Goal: Task Accomplishment & Management: Manage account settings

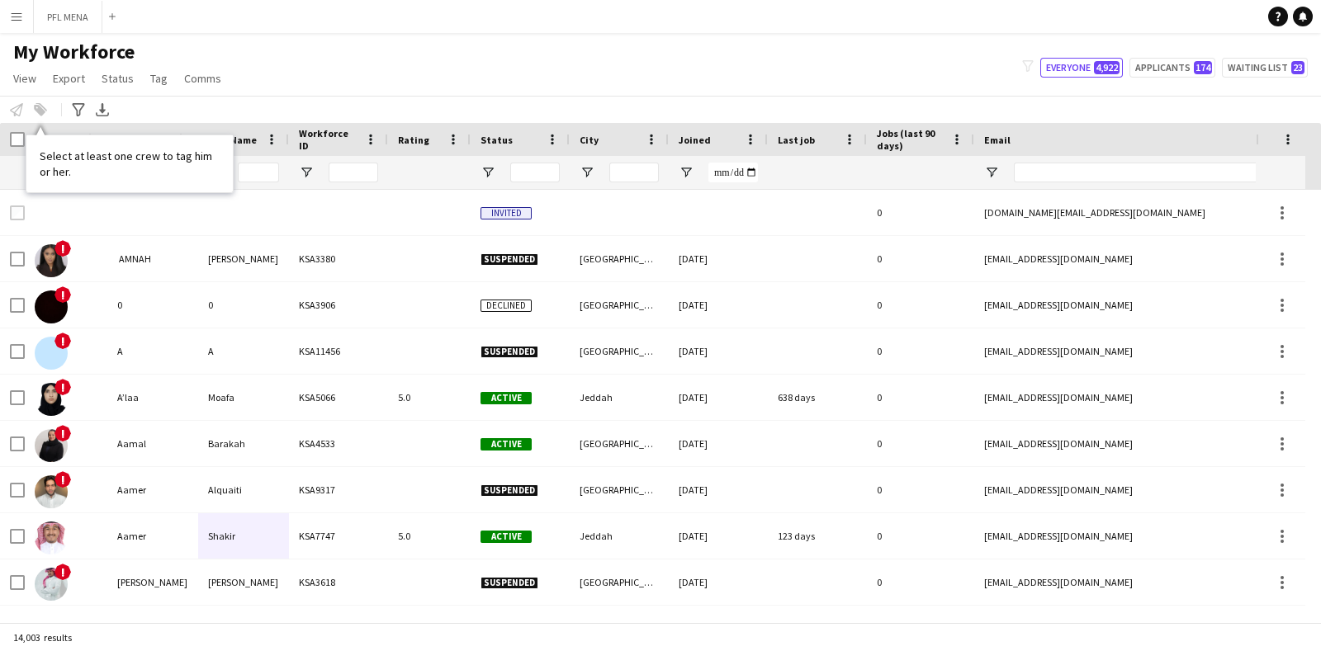
click at [425, 74] on div "My Workforce View Views Default view Basic Export View Full Name TAGS Test New …" at bounding box center [660, 68] width 1321 height 56
click at [341, 89] on div "My Workforce View Views Default view Basic Export View Full Name TAGS Test New …" at bounding box center [660, 68] width 1321 height 56
click at [1166, 63] on button "Applicants 174" at bounding box center [1172, 68] width 86 height 20
type input "**********"
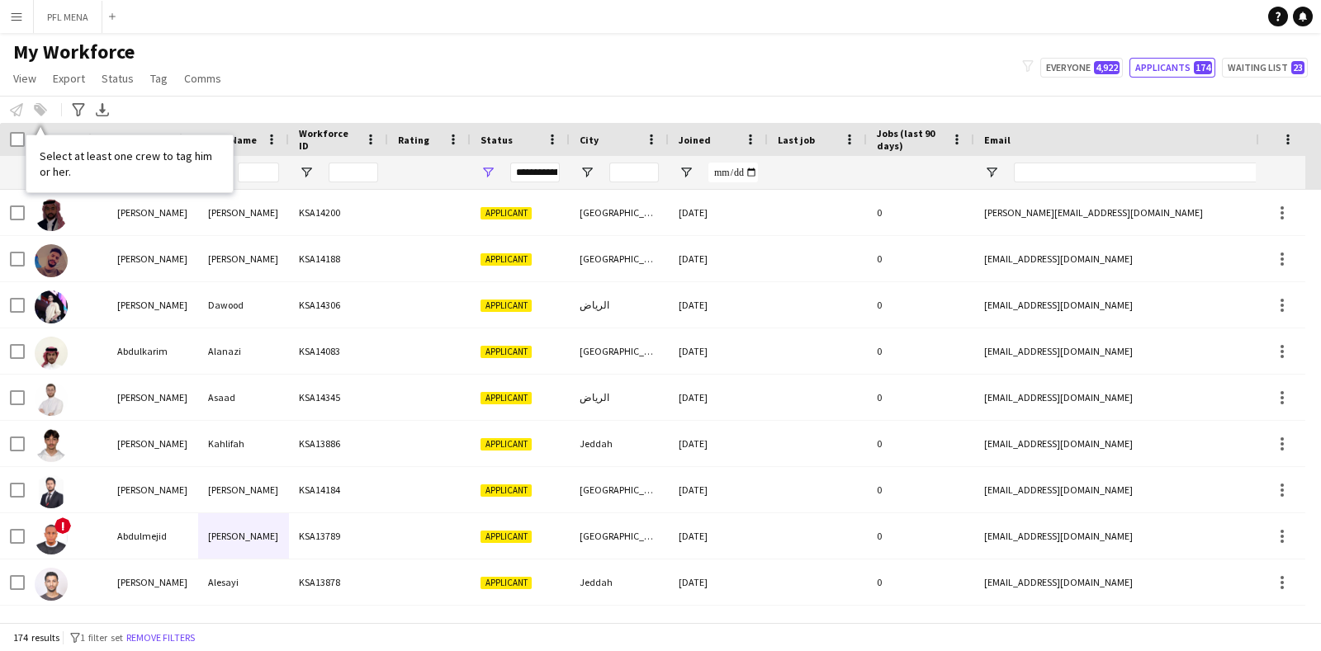
click at [159, 125] on div "First Name" at bounding box center [152, 139] width 71 height 33
click at [178, 153] on div "Select at least one crew to tag him or her." at bounding box center [129, 163] width 206 height 56
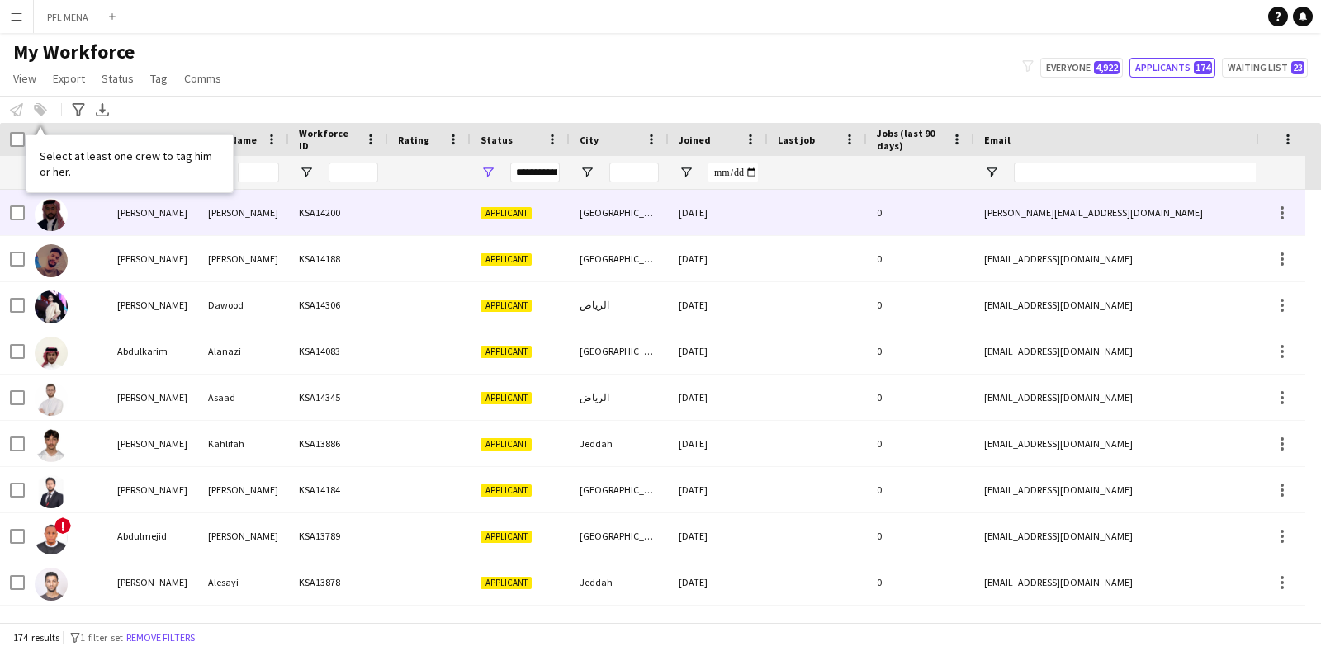
click at [155, 225] on div "[PERSON_NAME]" at bounding box center [152, 212] width 91 height 45
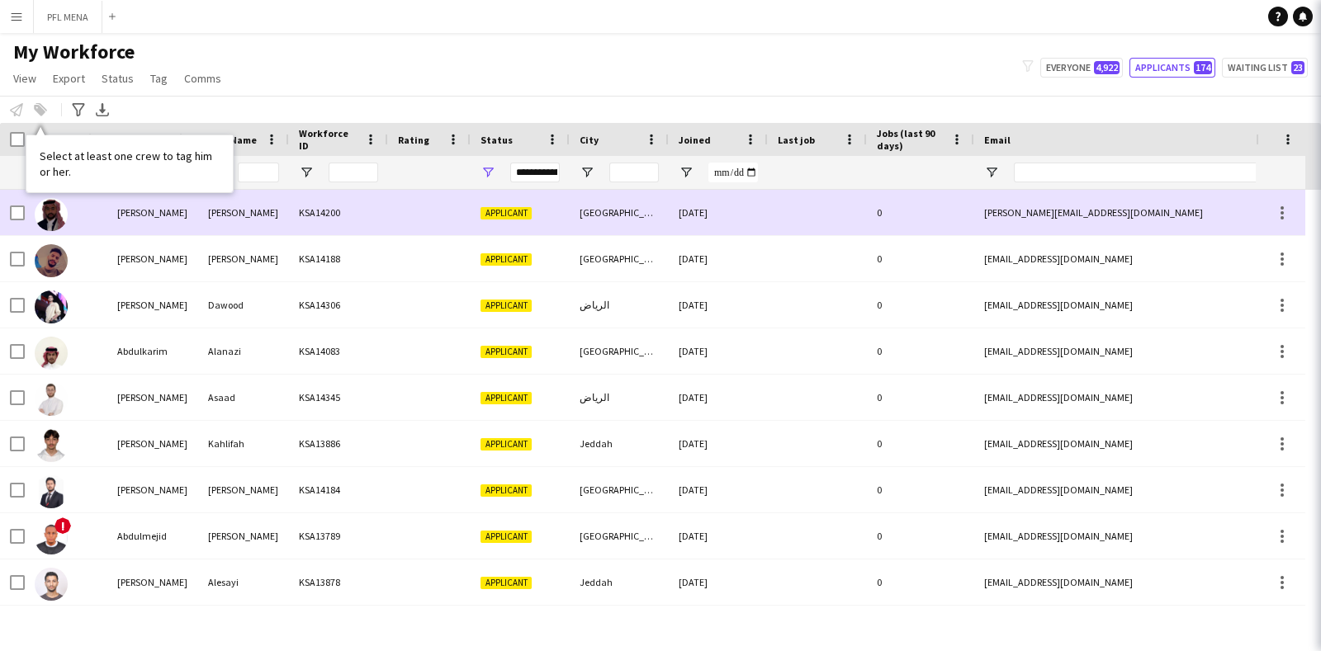
click at [165, 210] on div "[PERSON_NAME]" at bounding box center [152, 212] width 91 height 45
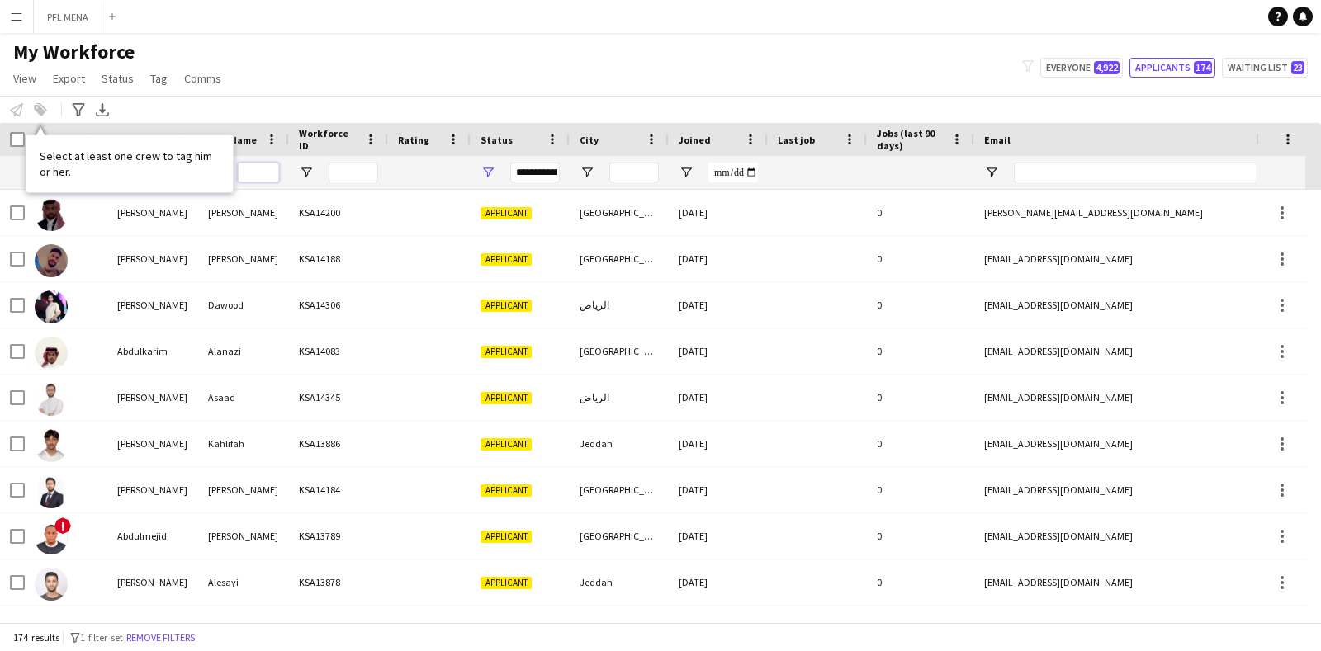
click at [255, 170] on input "Last Name Filter Input" at bounding box center [258, 173] width 41 height 20
click at [41, 116] on div "Notify workforce Add to tag Select at least one crew to tag him or her. Advance…" at bounding box center [660, 109] width 1321 height 27
click at [41, 110] on div "Notify workforce Add to tag Select at least one crew to tag him or her. Advance…" at bounding box center [660, 109] width 1321 height 27
click at [196, 26] on app-navbar "Menu Boards Boards Boards All jobs Status Workforce Workforce My Workforce Recr…" at bounding box center [660, 16] width 1321 height 33
